Goal: Task Accomplishment & Management: Manage account settings

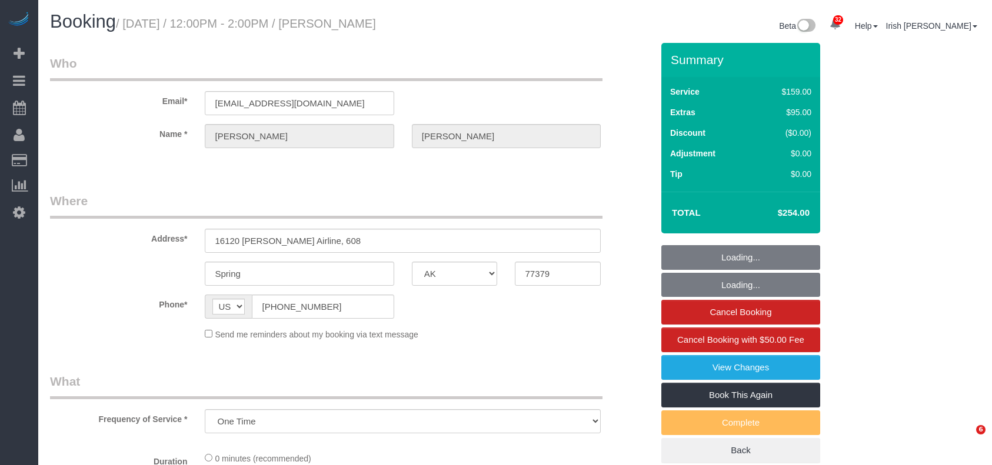
select select "[GEOGRAPHIC_DATA]"
select select "string:fspay-c1e547d1-ce9f-44f9-912b-70b88a00c78a"
select select "spot245"
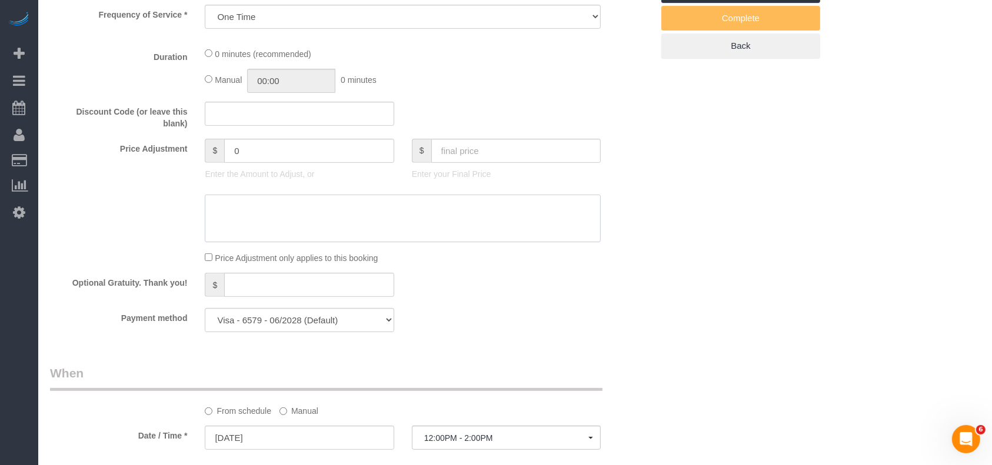
select select "3"
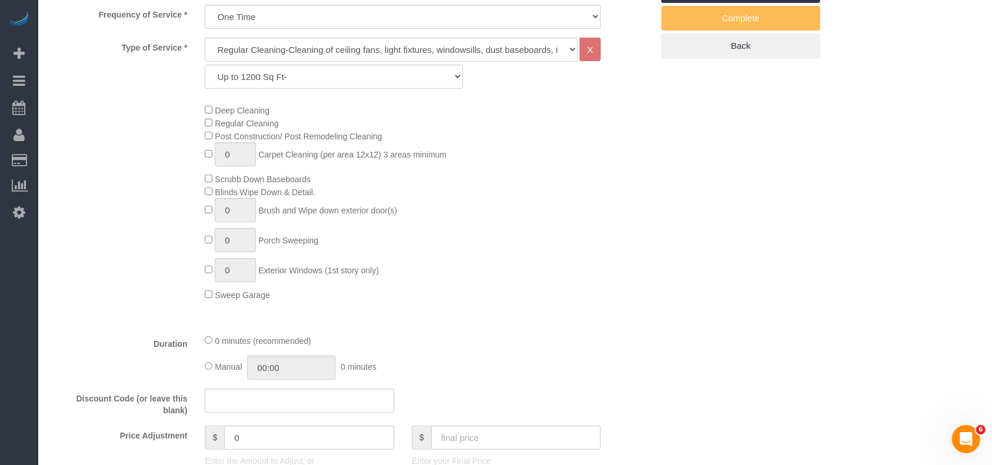
select select "object:10661"
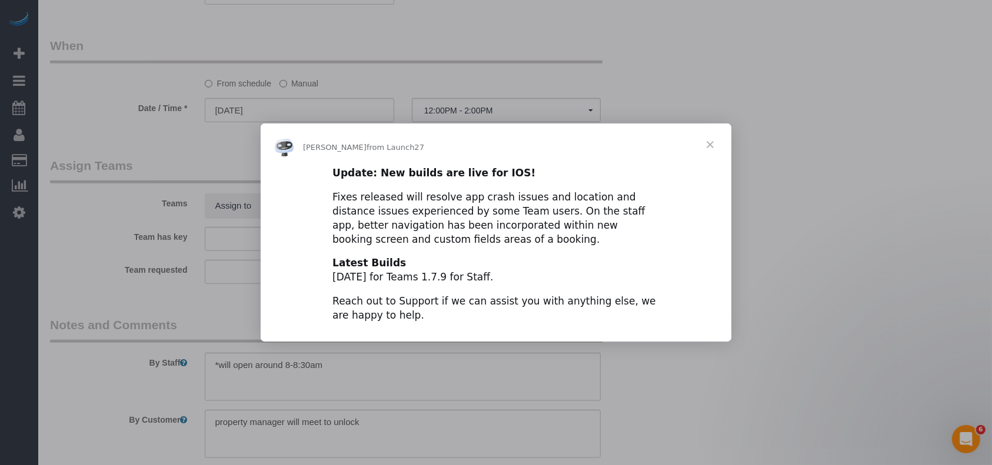
click at [712, 138] on span "Close" at bounding box center [710, 145] width 42 height 42
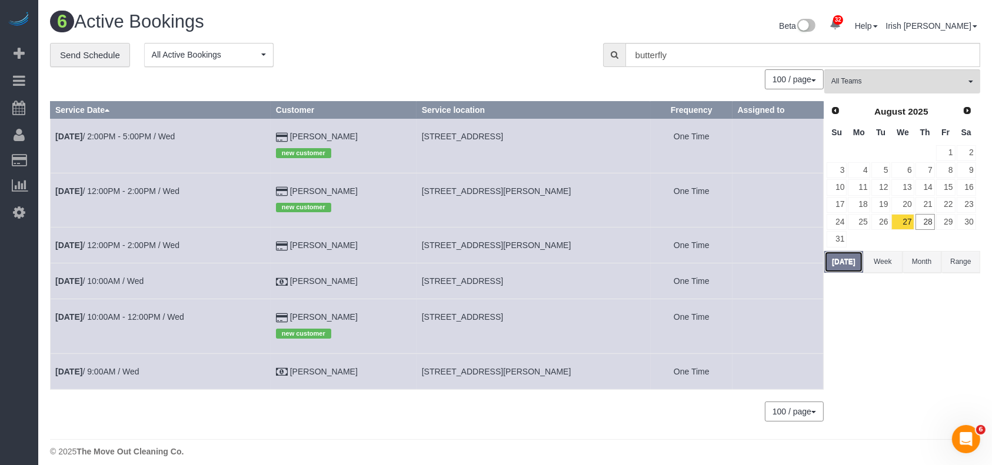
click at [839, 266] on button "[DATE]" at bounding box center [843, 262] width 39 height 22
click at [924, 218] on link "28" at bounding box center [924, 222] width 19 height 16
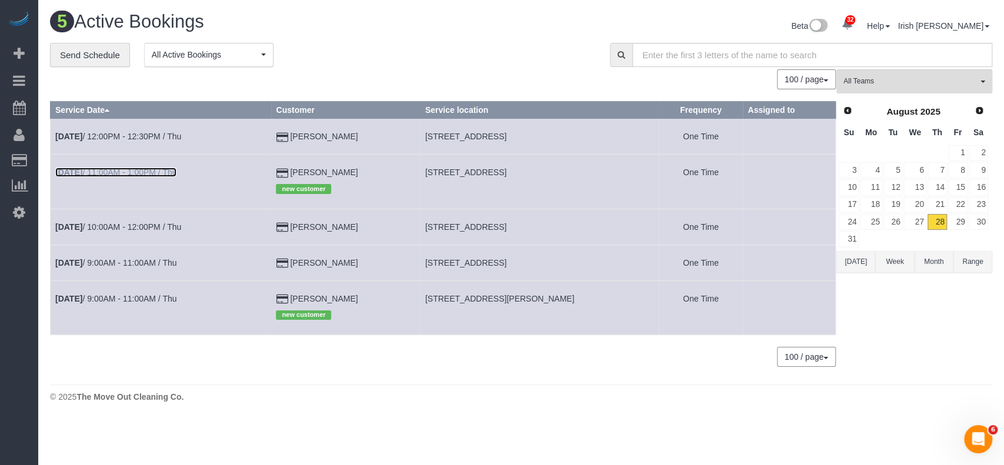
click at [142, 170] on link "[DATE] 11:00AM - 1:00PM / Thu" at bounding box center [115, 172] width 121 height 9
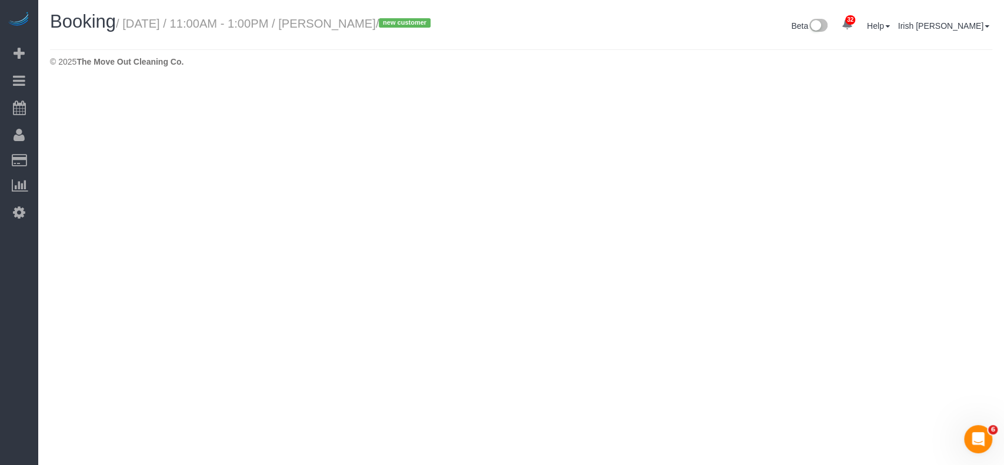
select select "[GEOGRAPHIC_DATA]"
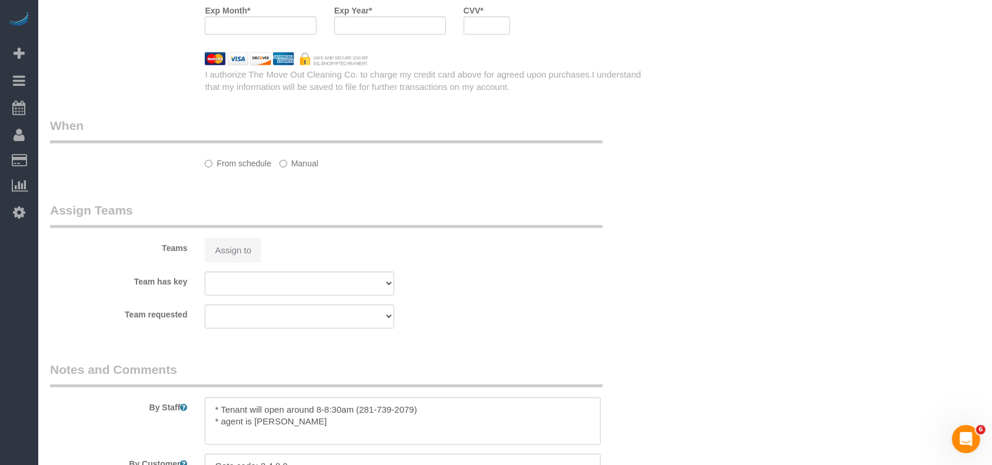
scroll to position [941, 0]
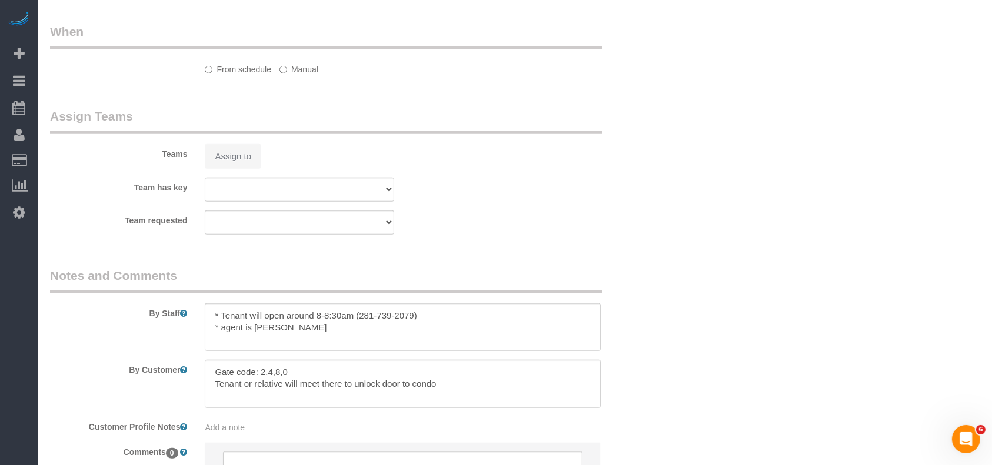
select select "object:11258"
select select "string:fspay-c77cbc4a-ec4f-45fa-a85d-f5b31338e36b"
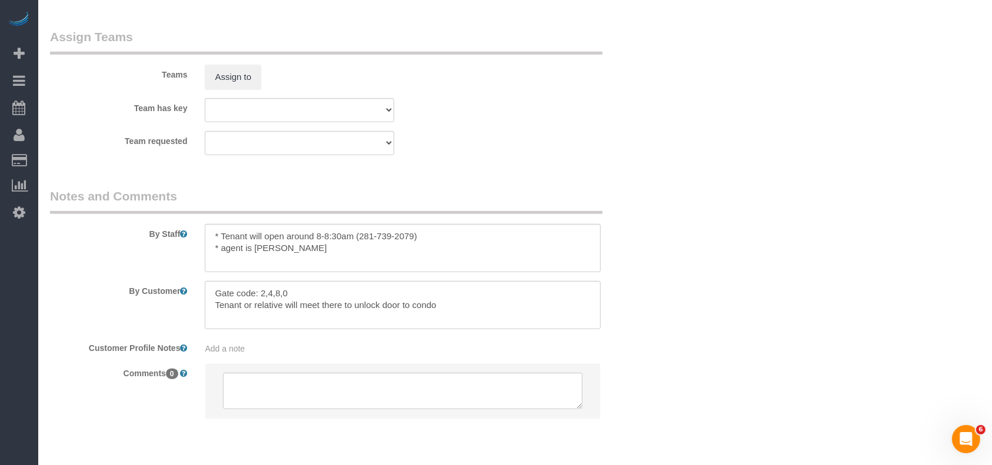
select select "3"
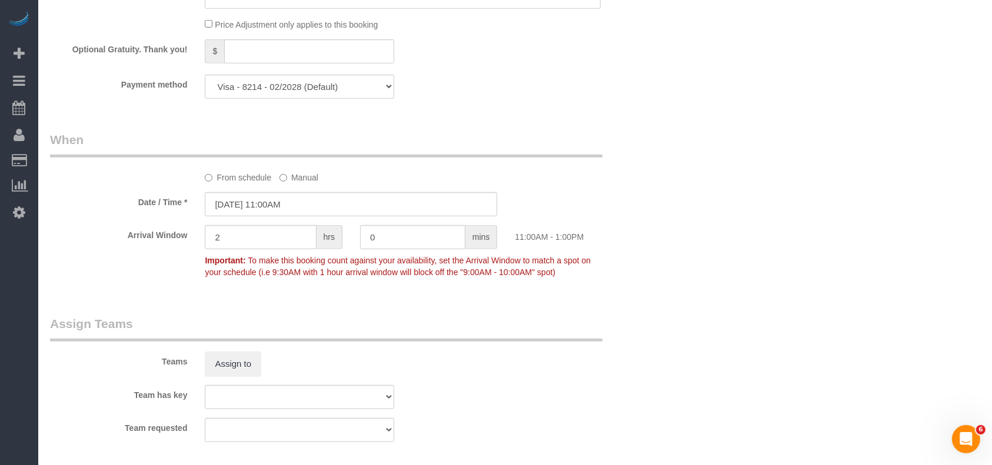
select select "object:11342"
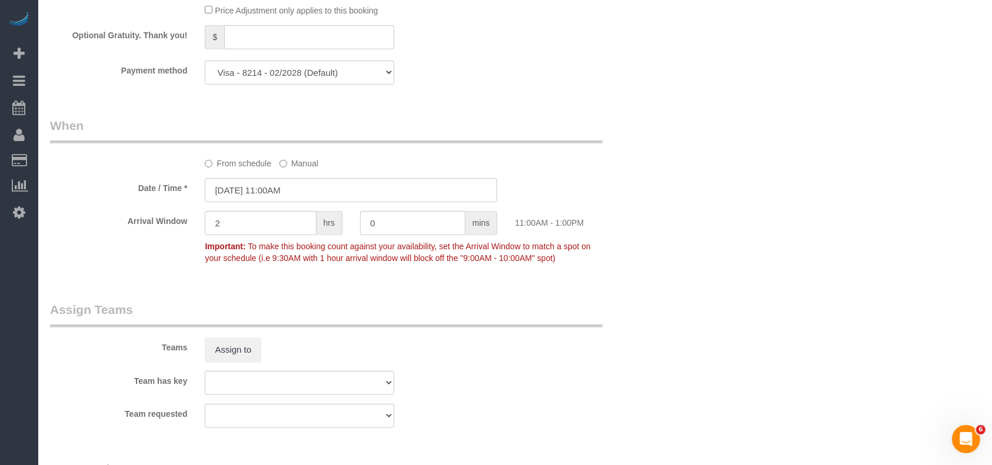
scroll to position [1269, 0]
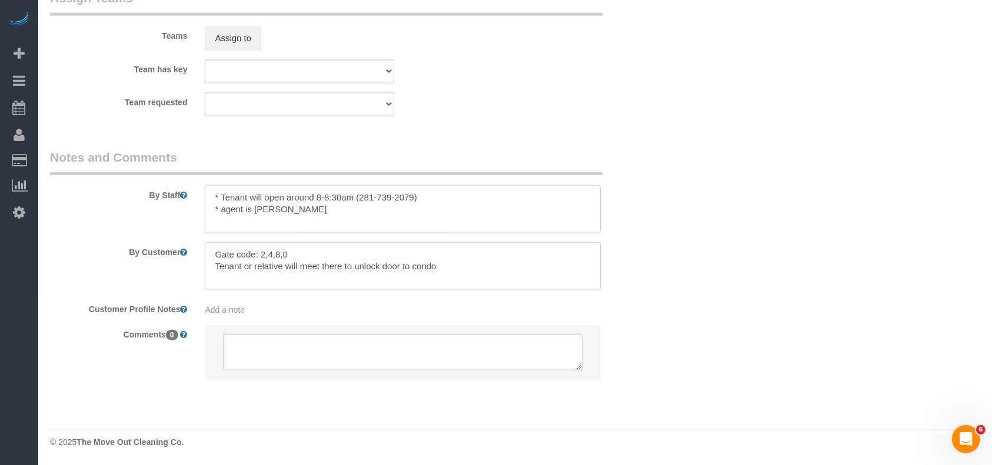
drag, startPoint x: 332, startPoint y: 214, endPoint x: 253, endPoint y: 212, distance: 79.4
click at [253, 212] on textarea at bounding box center [403, 209] width 396 height 48
click at [331, 208] on textarea at bounding box center [403, 209] width 396 height 48
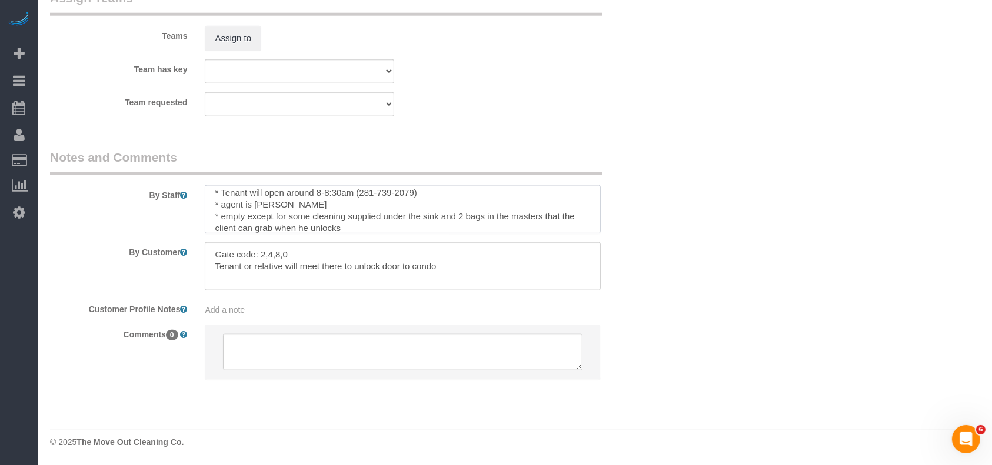
click at [350, 205] on textarea at bounding box center [403, 209] width 396 height 48
drag, startPoint x: 357, startPoint y: 204, endPoint x: 336, endPoint y: 205, distance: 20.6
click at [336, 205] on textarea at bounding box center [403, 209] width 396 height 48
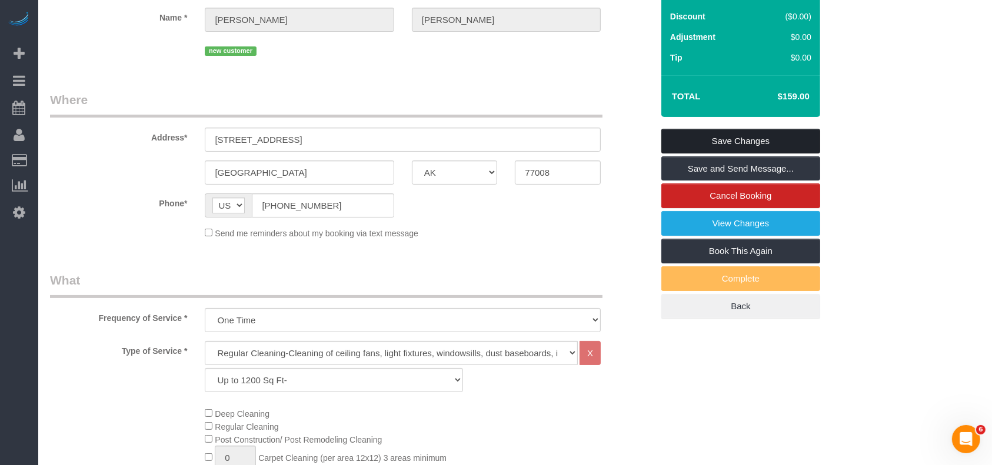
scroll to position [92, 0]
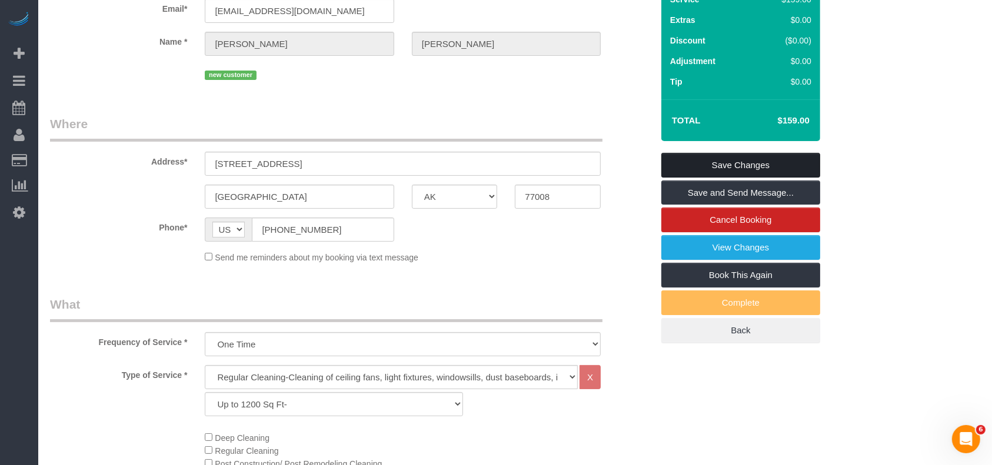
type textarea "* Tenant will open around 8-8:30am (281-739-2079) * agent is [PERSON_NAME]. AC …"
click at [775, 154] on link "Save Changes" at bounding box center [740, 165] width 159 height 25
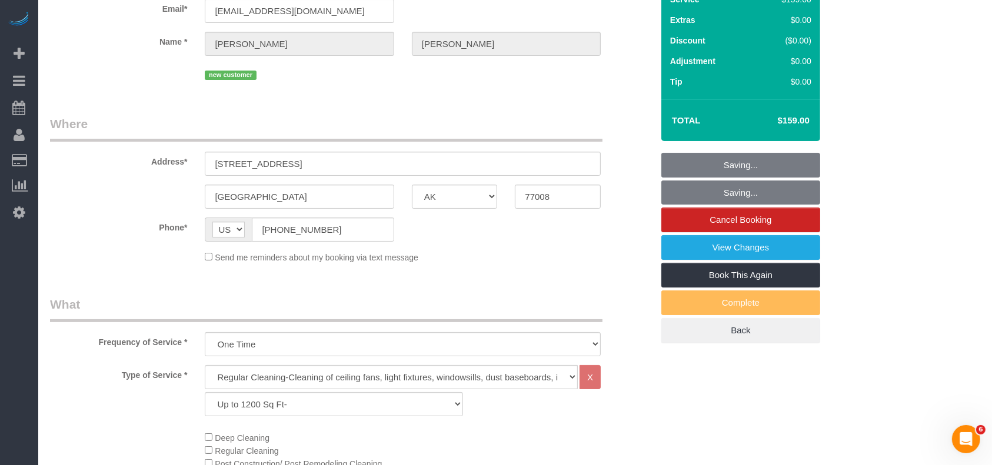
click at [775, 161] on fieldset "Saving... Saving... Cancel Booking View Changes Book This Again Complete Back" at bounding box center [740, 248] width 159 height 191
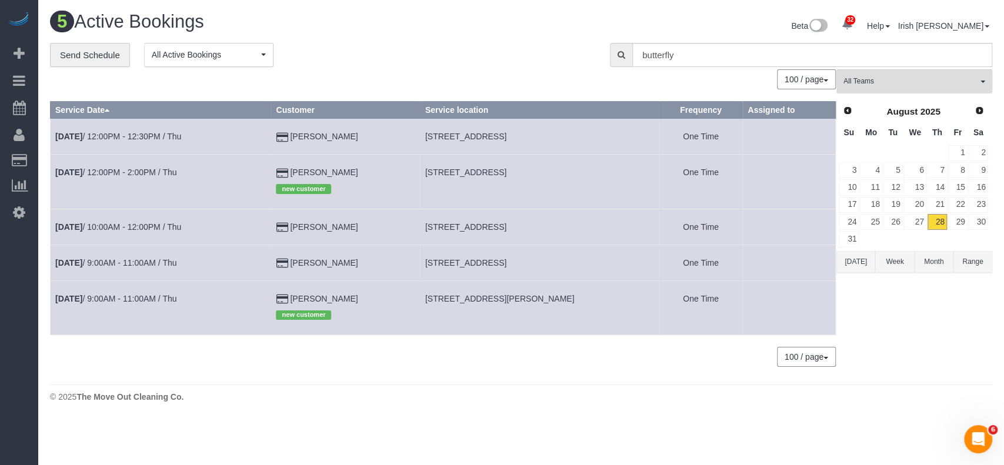
drag, startPoint x: 368, startPoint y: 134, endPoint x: 297, endPoint y: 137, distance: 71.2
click at [297, 137] on td "[PERSON_NAME]" at bounding box center [345, 137] width 149 height 36
click at [156, 134] on link "[DATE] 12:00PM - 12:30PM / Thu" at bounding box center [118, 136] width 126 height 9
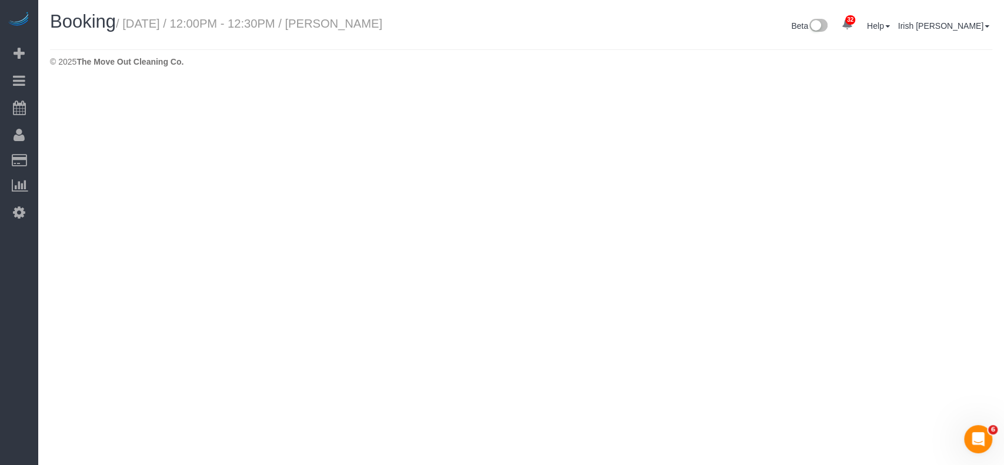
select select "[GEOGRAPHIC_DATA]"
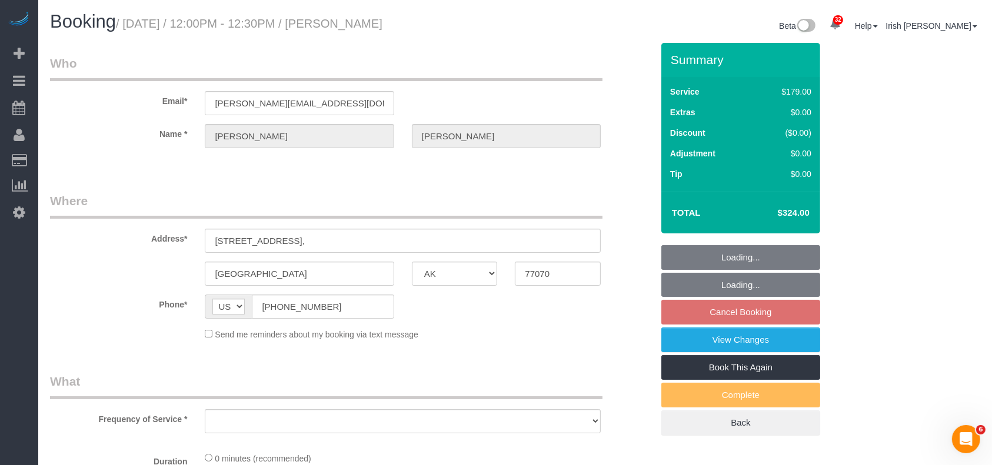
select select "string:fspay-ca96f06a-3602-44cd-8deb-4c9cec44f42e"
select select "3"
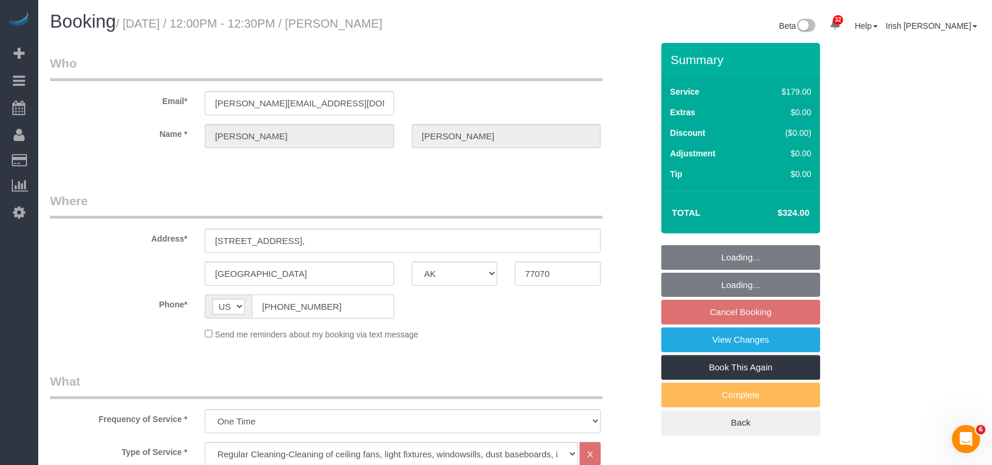
select select "object:11877"
drag, startPoint x: 265, startPoint y: 303, endPoint x: 175, endPoint y: 298, distance: 90.7
click at [175, 298] on div "Phone* AF AL DZ AD AO AI AQ AG AR AM AW AU AT AZ BS BH BD BB BY BE BZ BJ BM BT …" at bounding box center [351, 307] width 620 height 24
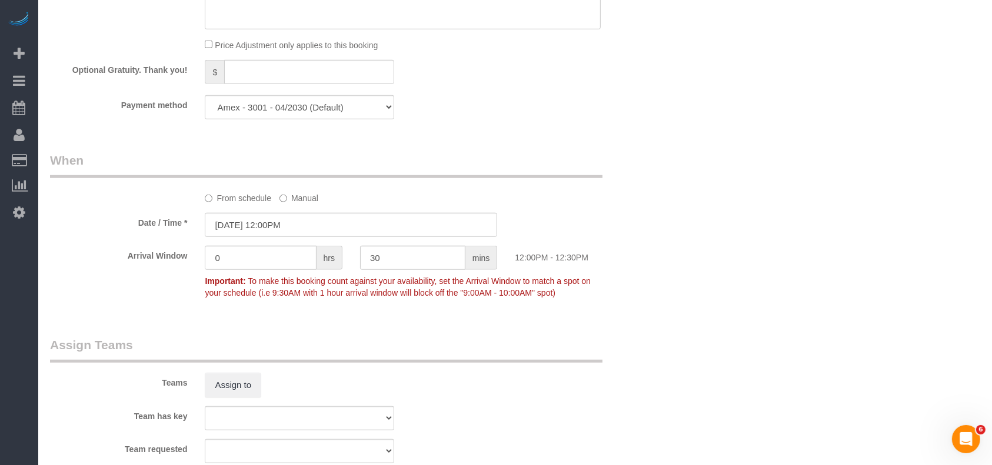
scroll to position [1098, 0]
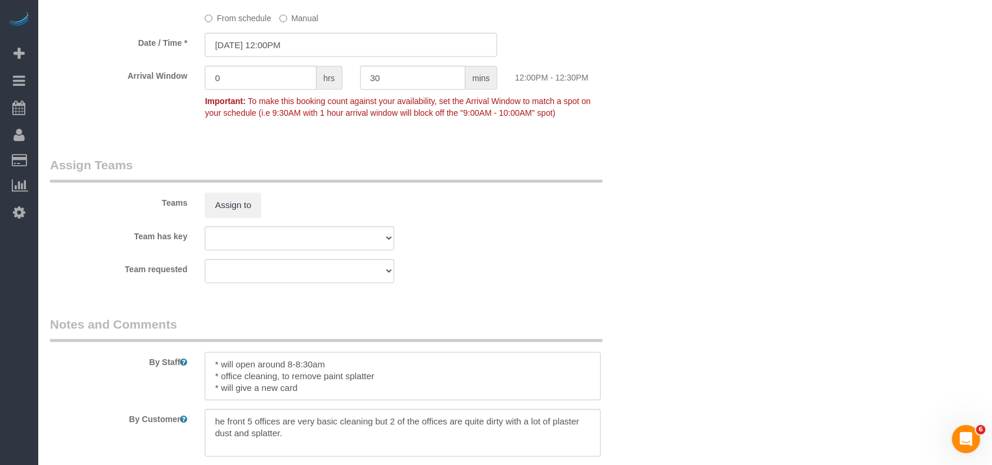
drag, startPoint x: 274, startPoint y: 383, endPoint x: 147, endPoint y: 389, distance: 126.6
click at [147, 389] on div "By Staff" at bounding box center [351, 358] width 620 height 85
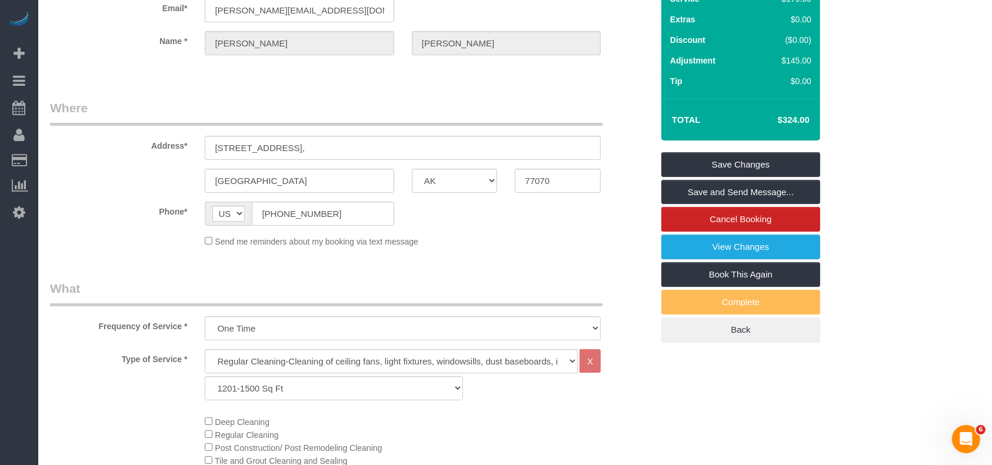
scroll to position [0, 0]
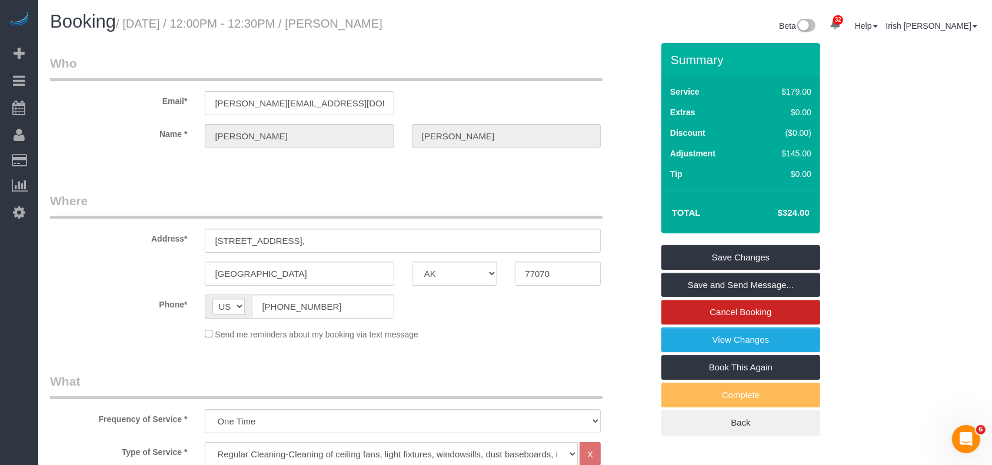
type textarea "* will open around 8-8:30am * office cleaning, to remove paint splatter"
click at [762, 259] on link "Save Changes" at bounding box center [740, 257] width 159 height 25
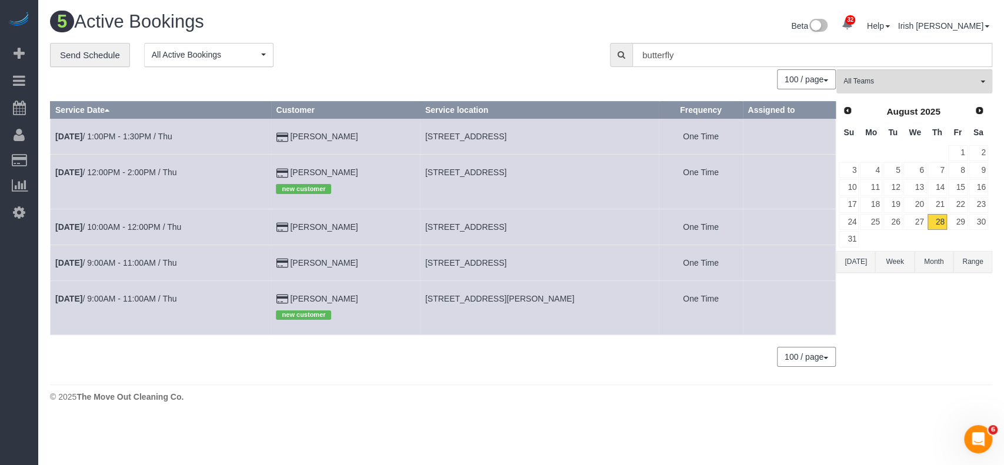
drag, startPoint x: 391, startPoint y: 225, endPoint x: 301, endPoint y: 231, distance: 90.2
click at [301, 231] on td "[PERSON_NAME]" at bounding box center [345, 227] width 149 height 36
copy td "[PERSON_NAME]"
click at [156, 226] on link "[DATE] 10:00AM - 12:00PM / Thu" at bounding box center [118, 226] width 126 height 9
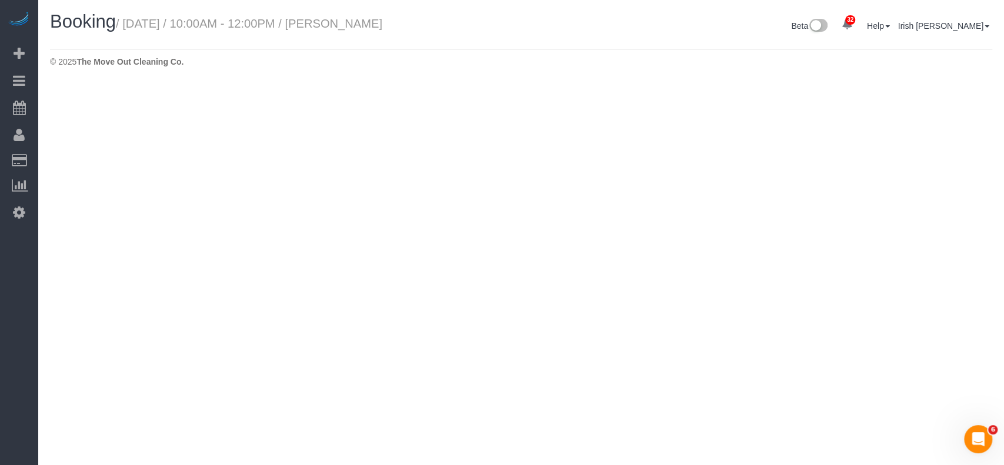
select select "[GEOGRAPHIC_DATA]"
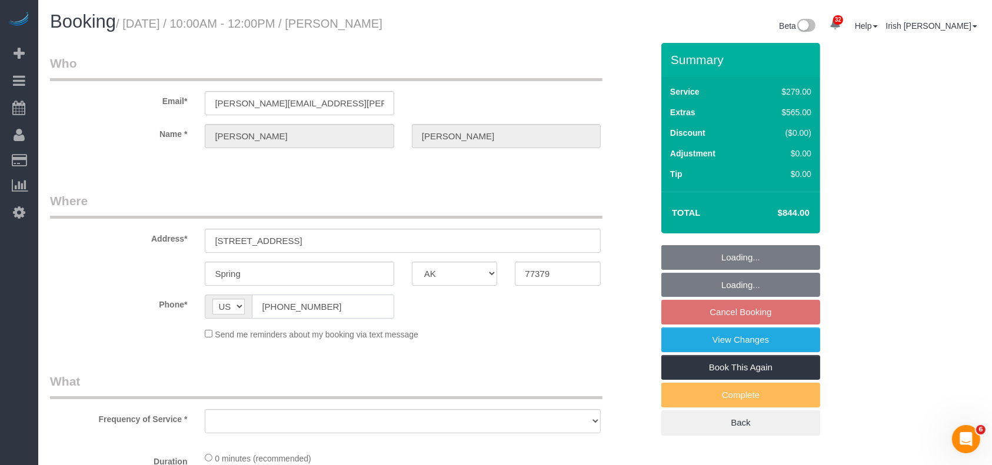
select select "string:fspay-9a5639d5-3d60-412c-bd8a-26dc0dba096b"
select select "spot317"
select select "object:12341"
drag, startPoint x: 335, startPoint y: 311, endPoint x: 216, endPoint y: 308, distance: 118.3
click at [218, 312] on div "AF AL DZ AD AO AI AQ AG AR AM AW AU AT AZ BS BH BD BB BY BE BZ BJ BM BT BO BA B…" at bounding box center [299, 307] width 189 height 24
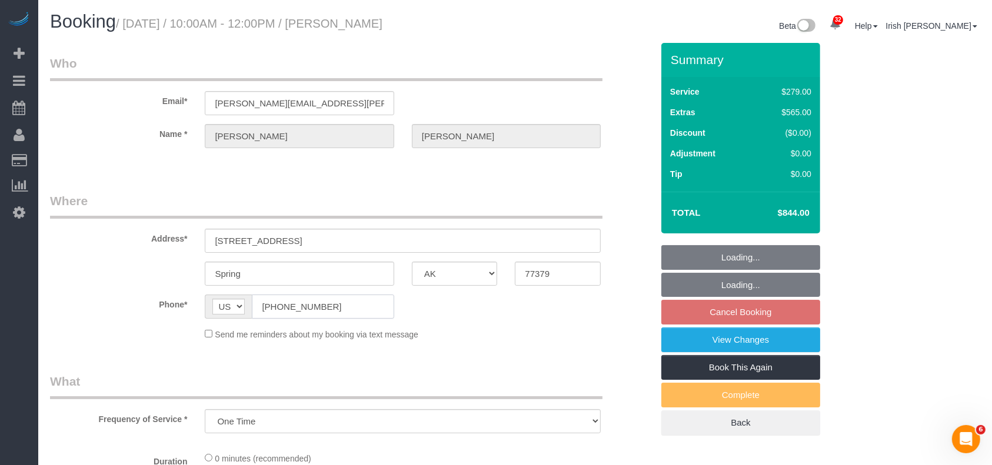
select select "3"
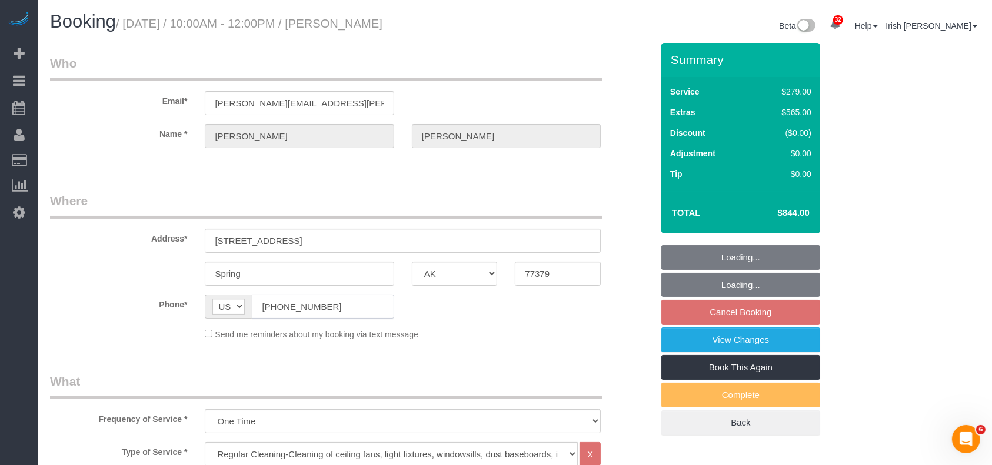
select select "object:12403"
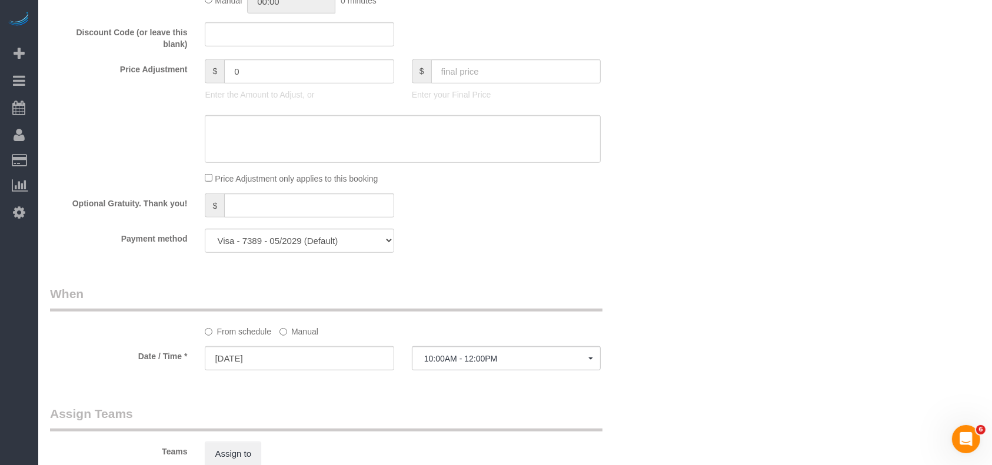
scroll to position [1098, 0]
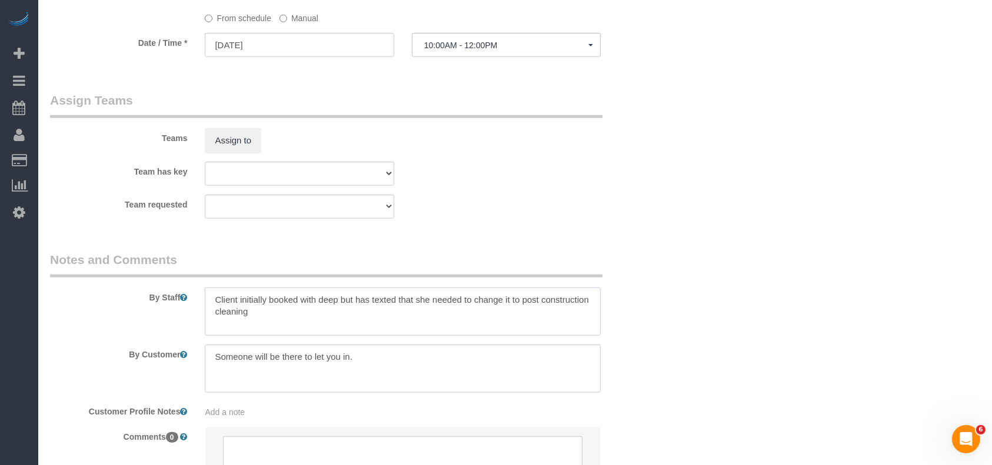
click at [314, 321] on textarea at bounding box center [403, 312] width 396 height 48
click at [316, 326] on textarea at bounding box center [403, 312] width 396 height 48
paste textarea "5"
drag, startPoint x: 310, startPoint y: 326, endPoint x: 372, endPoint y: 327, distance: 61.8
click at [310, 326] on textarea at bounding box center [403, 312] width 396 height 48
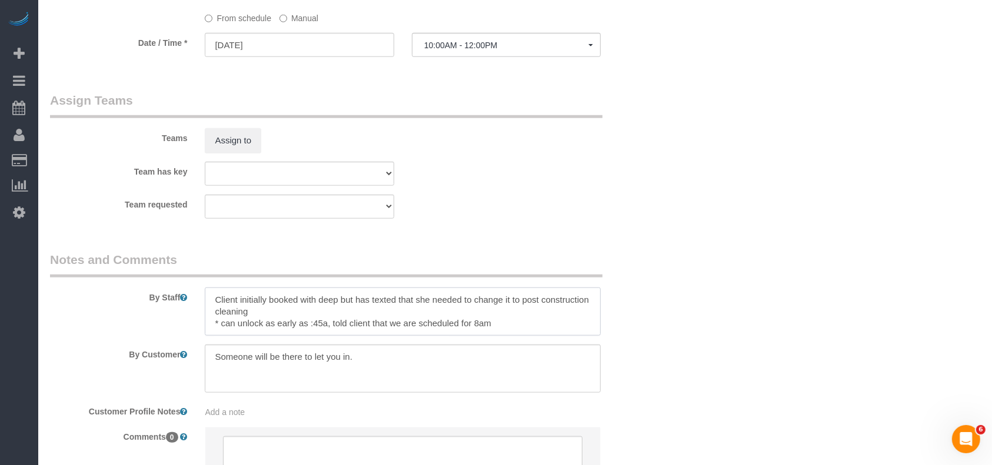
paste textarea "6"
click at [331, 324] on textarea at bounding box center [403, 312] width 396 height 48
click at [209, 301] on textarea at bounding box center [403, 312] width 396 height 48
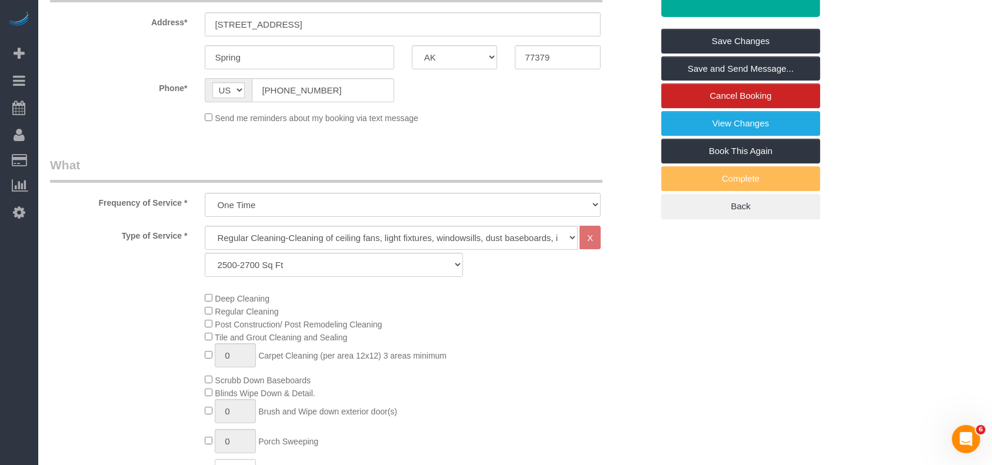
scroll to position [0, 0]
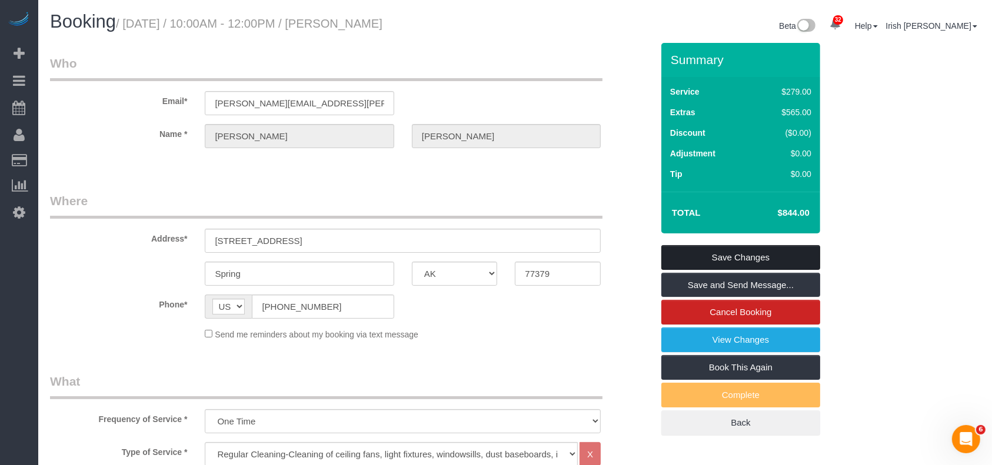
type textarea "*Client initially booked with deep but has texted that she needed to change it …"
click at [711, 256] on link "Save Changes" at bounding box center [740, 257] width 159 height 25
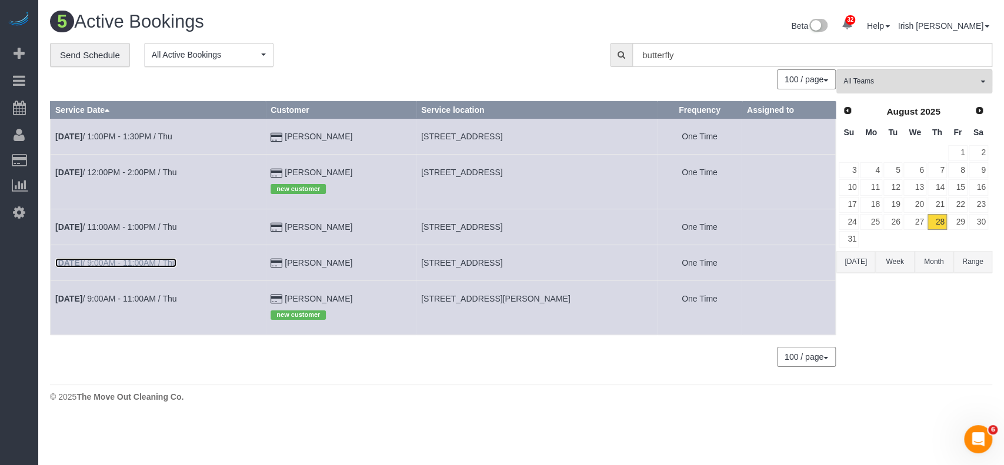
click at [121, 266] on link "[DATE] 9:00AM - 11:00AM / Thu" at bounding box center [115, 262] width 121 height 9
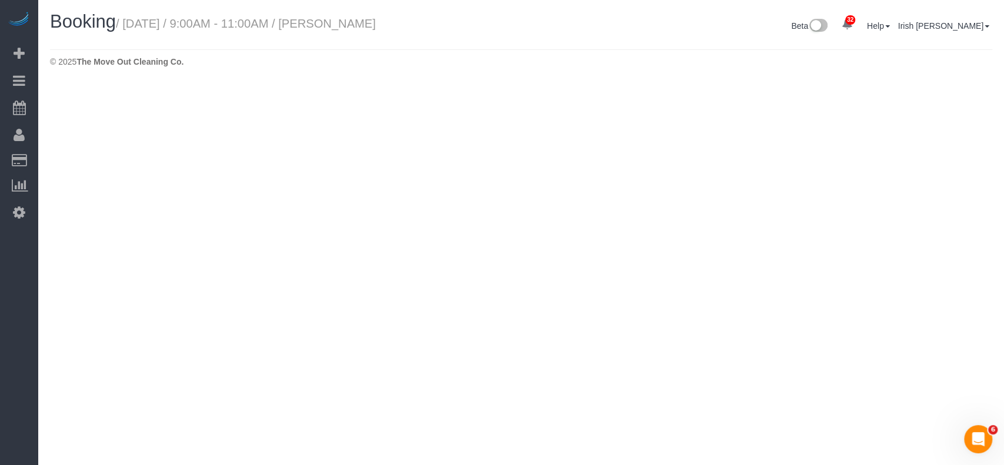
select select "[GEOGRAPHIC_DATA]"
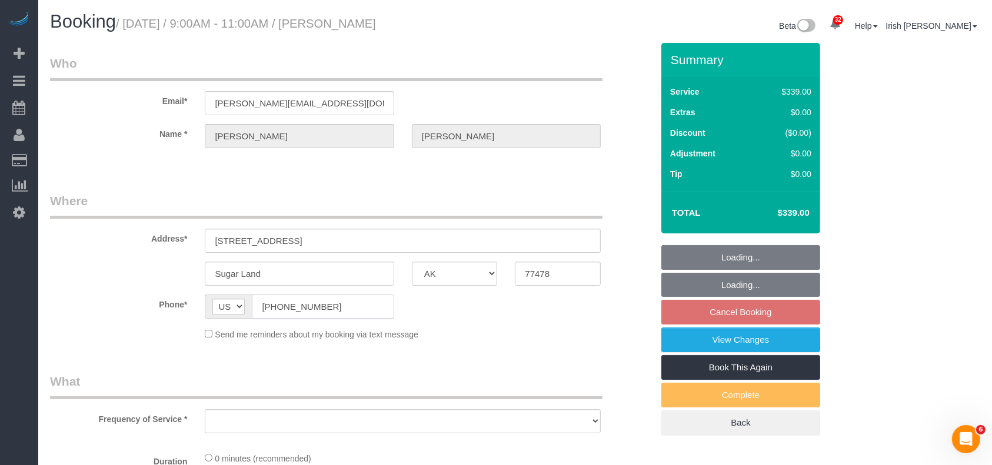
drag, startPoint x: 201, startPoint y: 298, endPoint x: 216, endPoint y: 271, distance: 31.6
click at [201, 298] on div "AF AL DZ AD AO AI AQ AG AR AM AW AU AT AZ BS BH BD BB BY BE BZ BJ BM BT BO BA B…" at bounding box center [299, 307] width 206 height 24
select select "string:fspay-8cf1dd3c-5bf7-4bf8-aba8-7c595580cb25"
select select "object:12881"
select select "3"
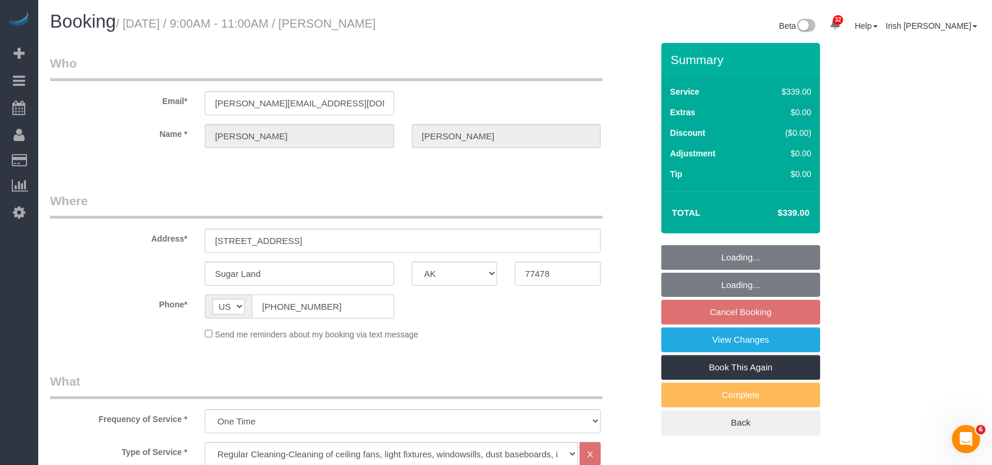
select select "object:12943"
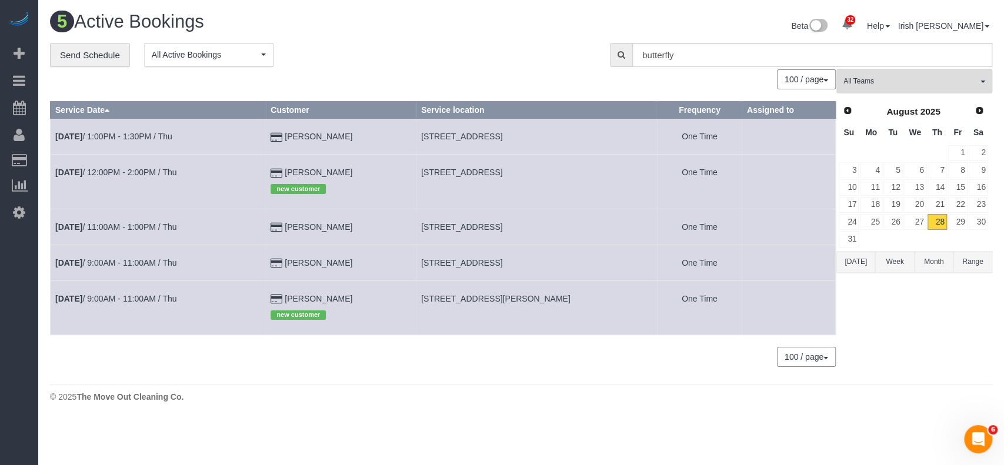
drag, startPoint x: 414, startPoint y: 171, endPoint x: 605, endPoint y: 182, distance: 191.5
click at [605, 182] on td "[STREET_ADDRESS]" at bounding box center [536, 182] width 241 height 54
copy span "[STREET_ADDRESS]"
click at [101, 172] on link "[DATE] 12:00PM - 2:00PM / Thu" at bounding box center [115, 172] width 121 height 9
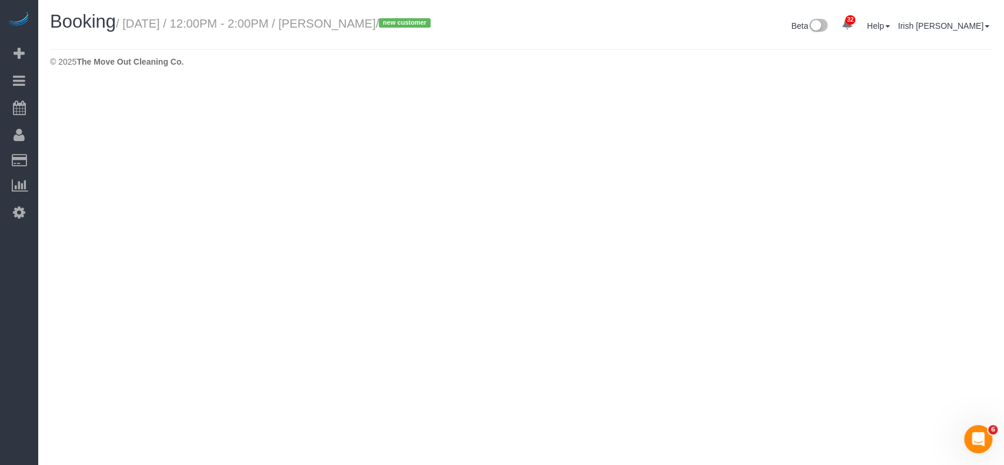
select select "[GEOGRAPHIC_DATA]"
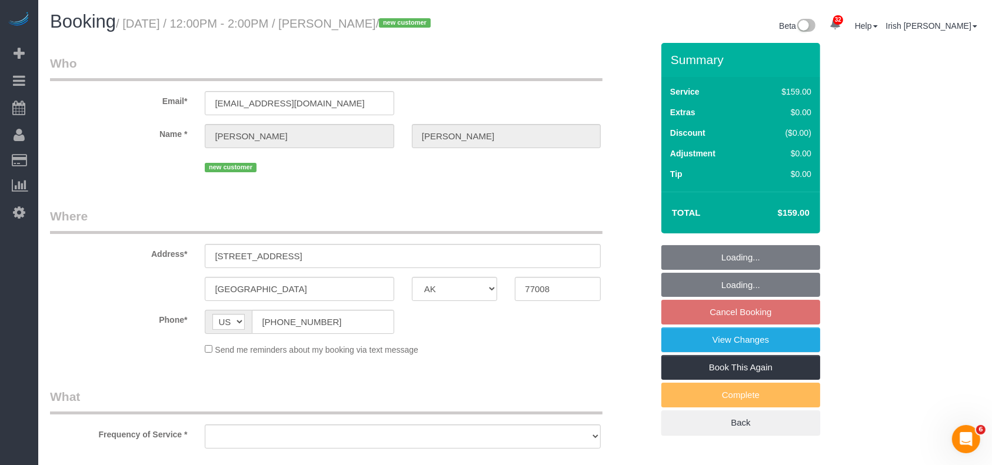
select select "string:fspay-c77cbc4a-ec4f-45fa-a85d-f5b31338e36b"
select select "3"
select select "spot368"
select select "object:13470"
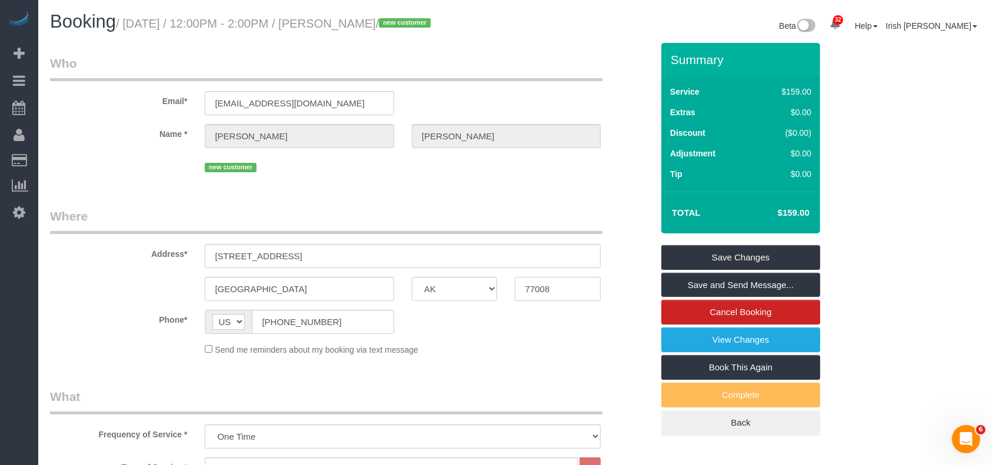
drag, startPoint x: 78, startPoint y: 293, endPoint x: 89, endPoint y: 289, distance: 11.7
click at [78, 294] on div "[GEOGRAPHIC_DATA] AK AL AR AZ CA CO CT DC DE [GEOGRAPHIC_DATA] [GEOGRAPHIC_DATA…" at bounding box center [351, 289] width 620 height 24
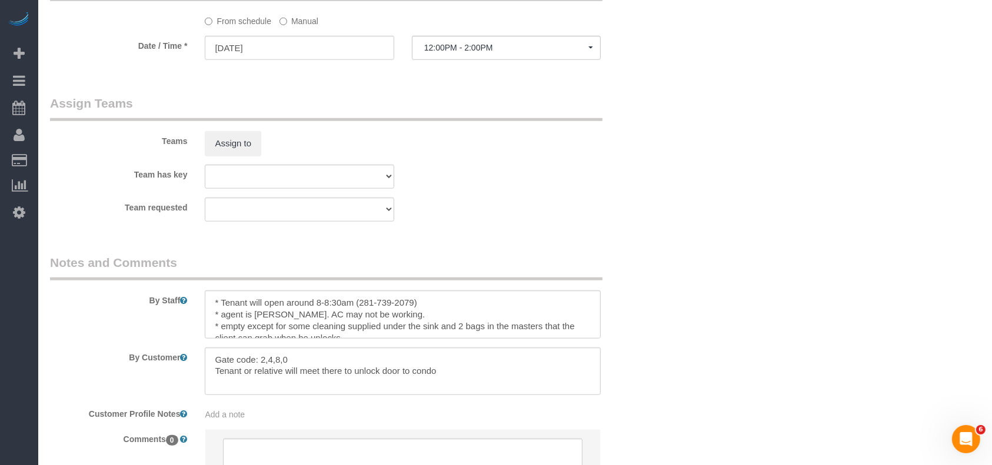
scroll to position [1205, 0]
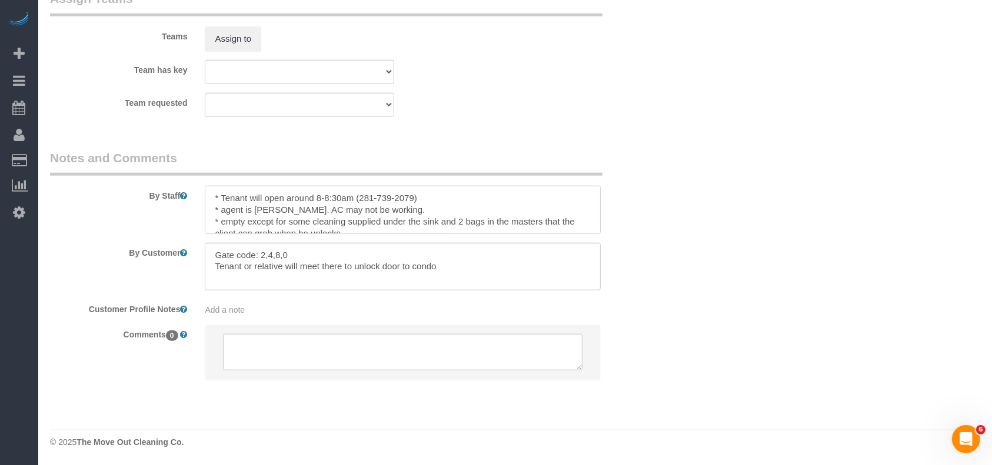
drag, startPoint x: 343, startPoint y: 210, endPoint x: 351, endPoint y: 210, distance: 7.6
click at [351, 210] on textarea at bounding box center [403, 210] width 396 height 48
drag, startPoint x: 371, startPoint y: 209, endPoint x: 361, endPoint y: 209, distance: 10.0
click at [361, 209] on textarea at bounding box center [403, 210] width 396 height 48
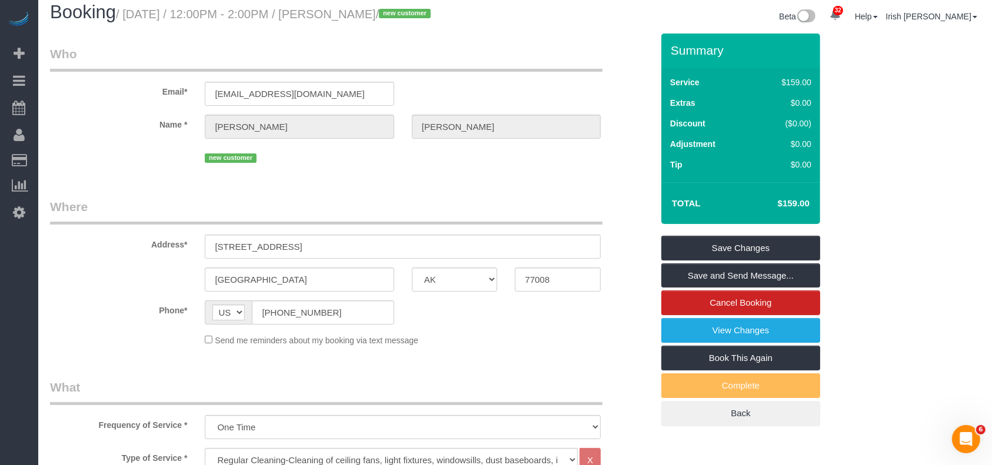
scroll to position [0, 0]
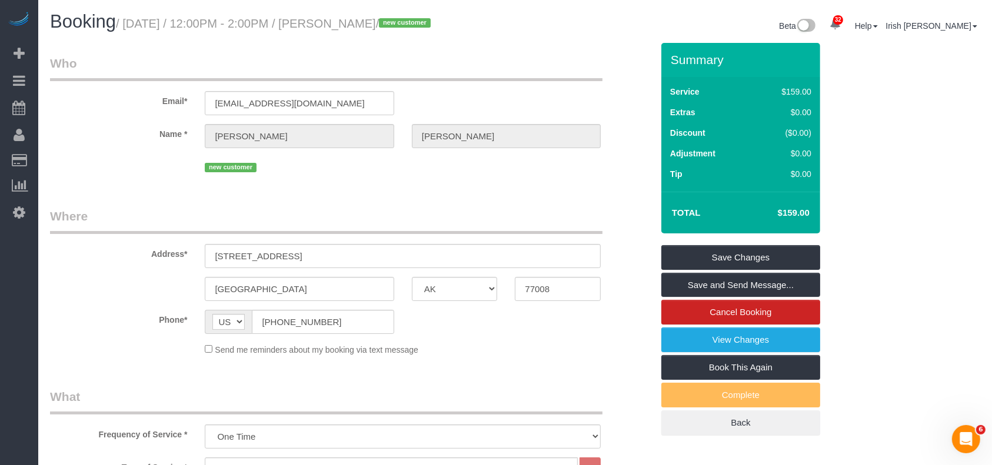
type textarea "* Tenant will open around 8-8:30am (281-739-2079) * agent is [PERSON_NAME]. AC …"
drag, startPoint x: 753, startPoint y: 255, endPoint x: 631, endPoint y: 125, distance: 178.5
click at [753, 256] on link "Save Changes" at bounding box center [740, 257] width 159 height 25
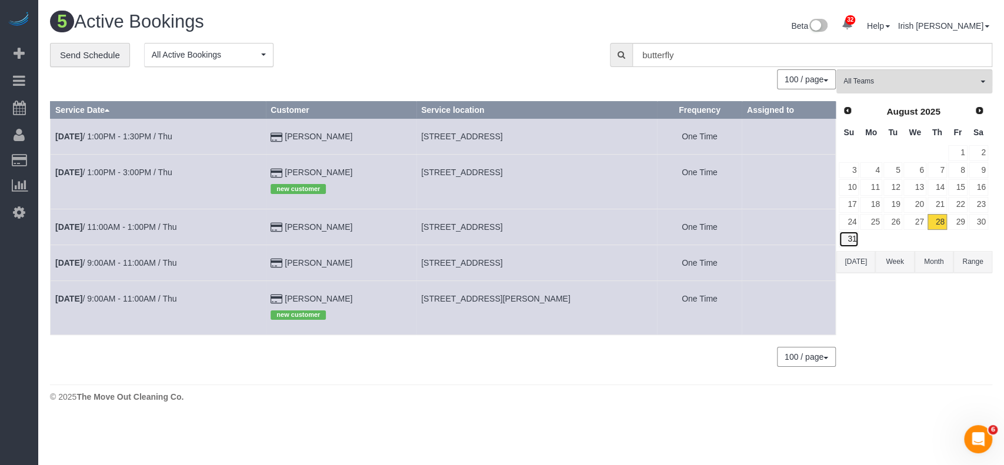
click at [852, 236] on link "31" at bounding box center [849, 239] width 20 height 16
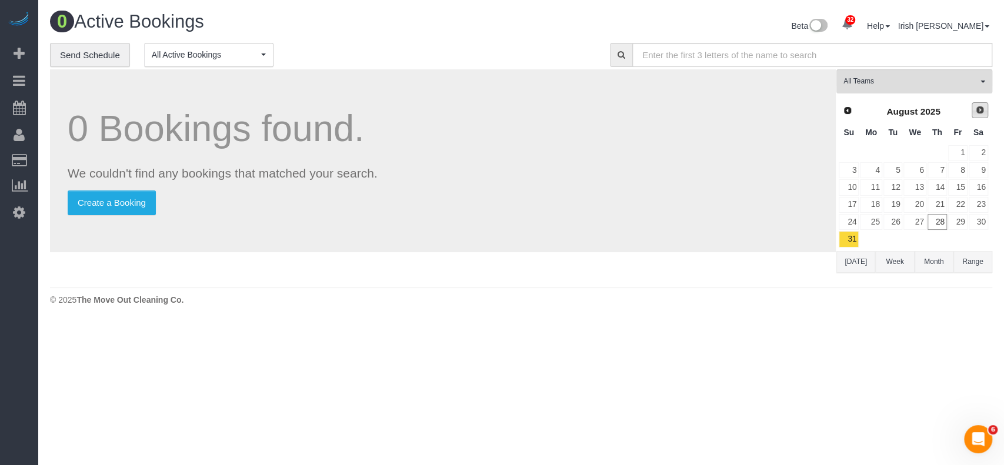
click at [982, 114] on span "Next" at bounding box center [979, 109] width 9 height 9
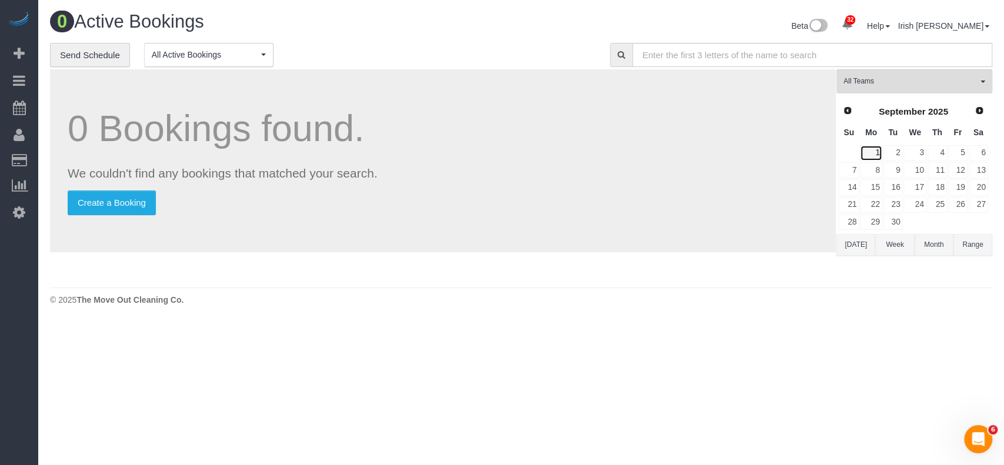
click at [876, 152] on link "1" at bounding box center [871, 153] width 22 height 16
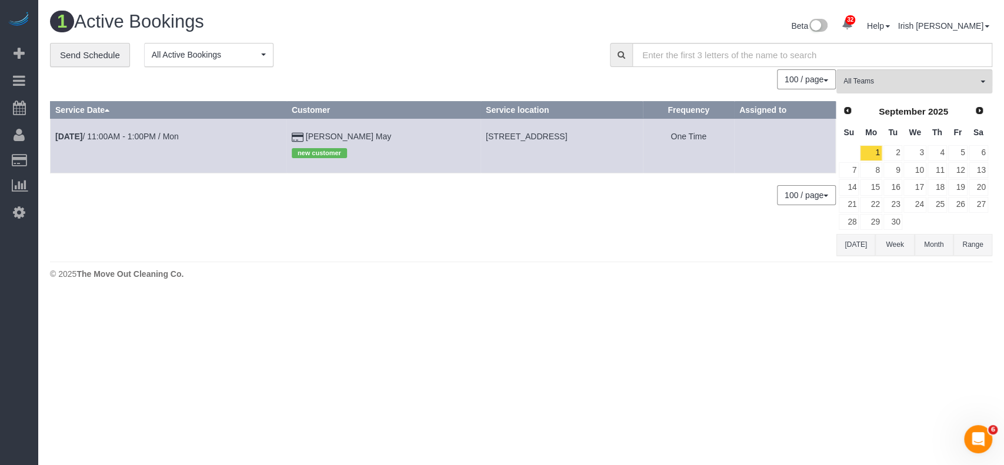
click at [102, 129] on td "[DATE] 11:00AM - 1:00PM / Mon" at bounding box center [169, 146] width 236 height 54
click at [106, 138] on link "[DATE] 11:00AM - 1:00PM / Mon" at bounding box center [117, 136] width 124 height 9
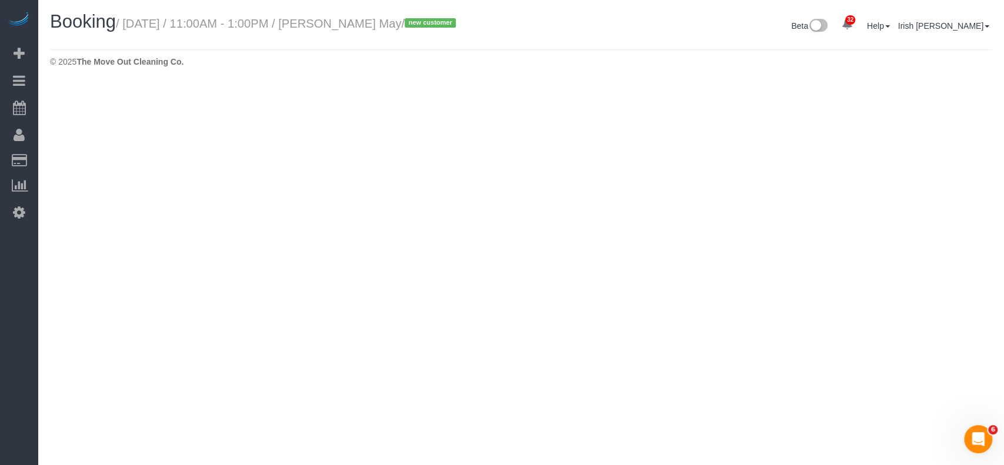
select select "[GEOGRAPHIC_DATA]"
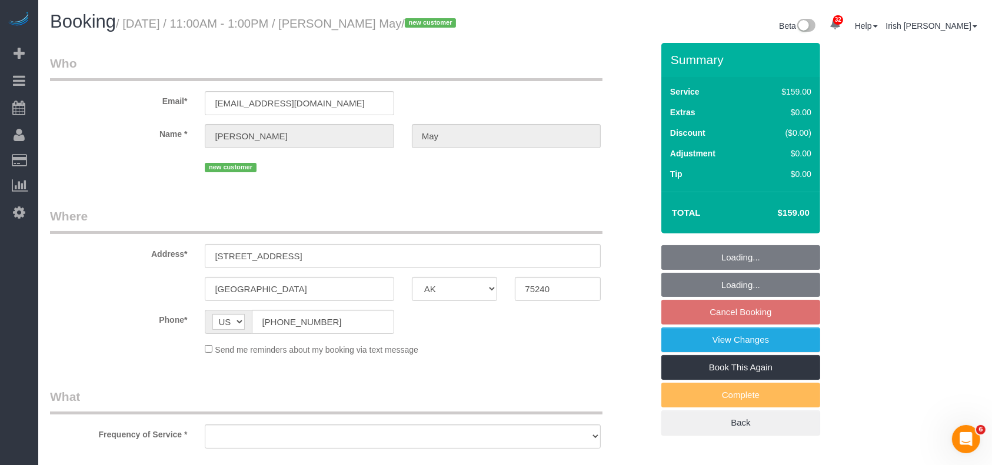
select select "object:13991"
select select "string:fspay-211387a1-cfaf-4c68-91f6-1d242010c0b9"
select select "object:14064"
select select "3"
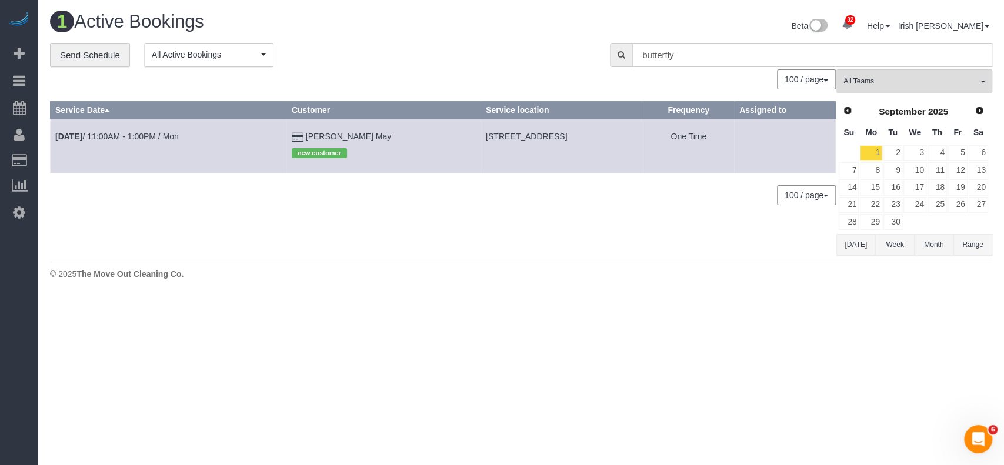
drag, startPoint x: 861, startPoint y: 253, endPoint x: 861, endPoint y: 247, distance: 5.9
click at [861, 253] on button "[DATE]" at bounding box center [855, 245] width 39 height 22
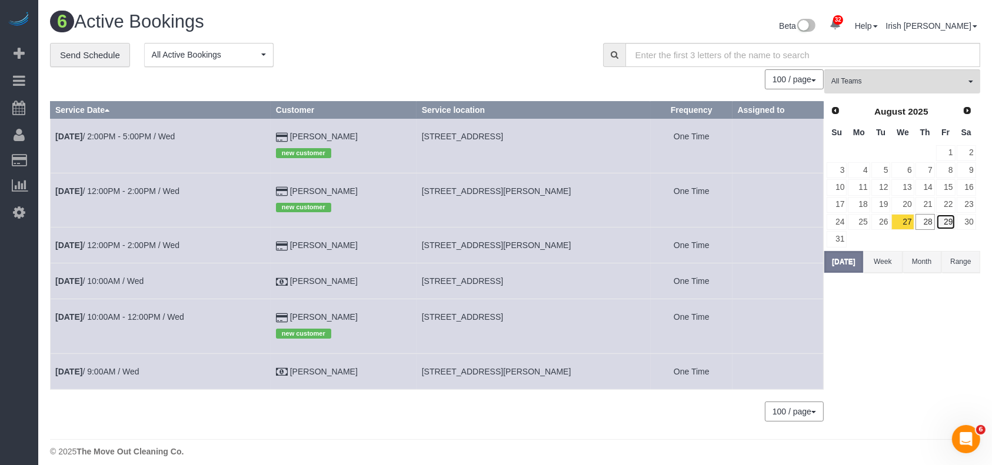
click at [949, 221] on link "29" at bounding box center [945, 222] width 19 height 16
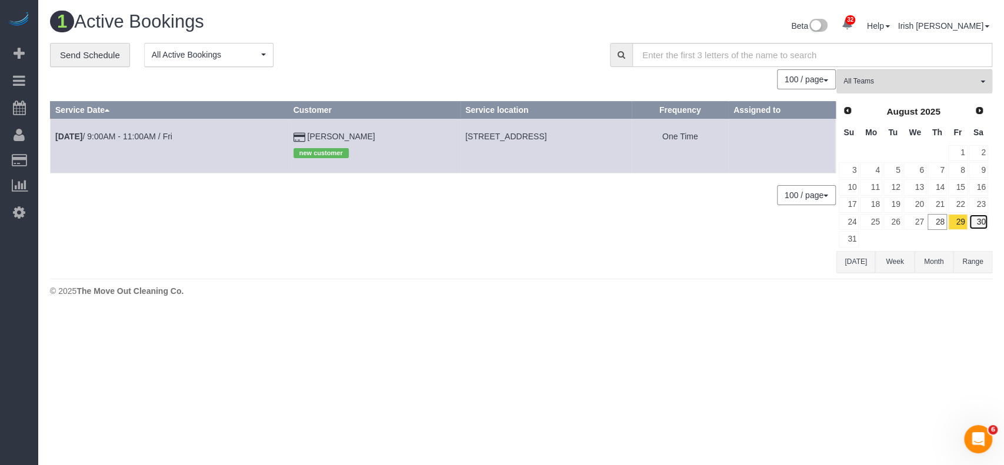
click at [977, 219] on link "30" at bounding box center [978, 222] width 19 height 16
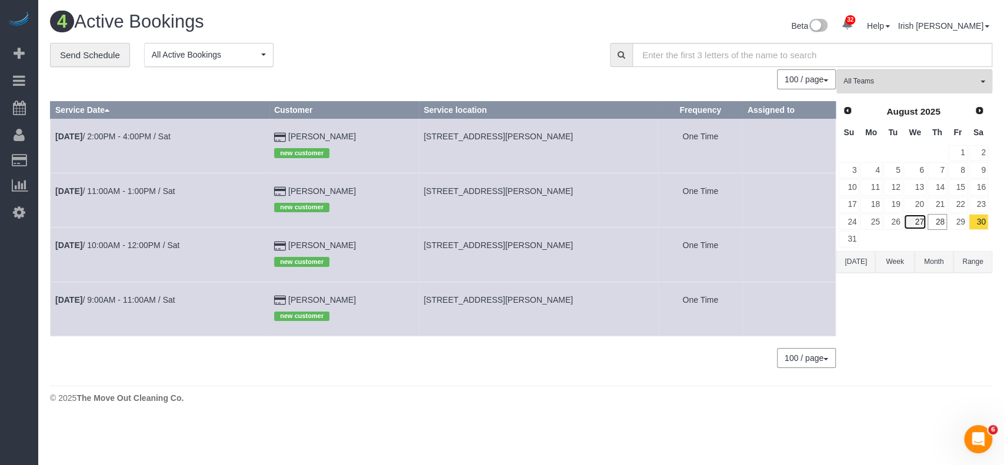
click at [922, 219] on link "27" at bounding box center [915, 222] width 22 height 16
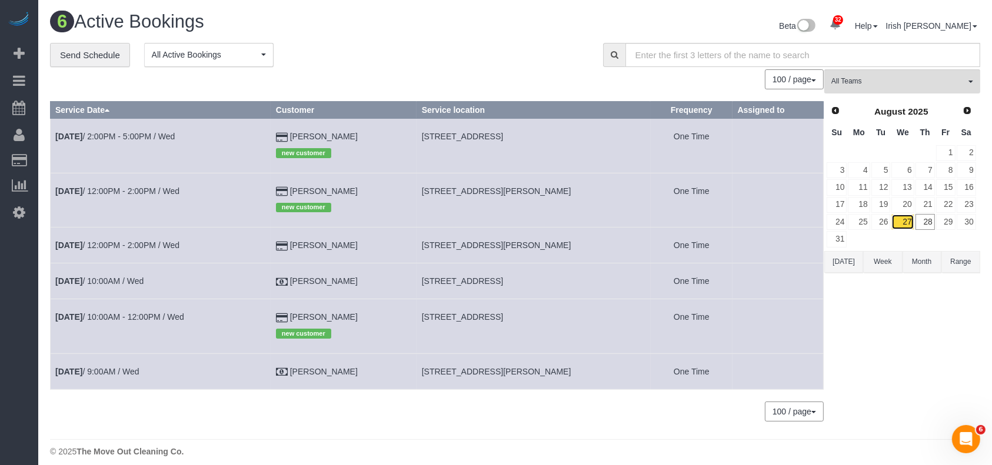
click at [904, 216] on link "27" at bounding box center [902, 222] width 22 height 16
